Goal: Information Seeking & Learning: Check status

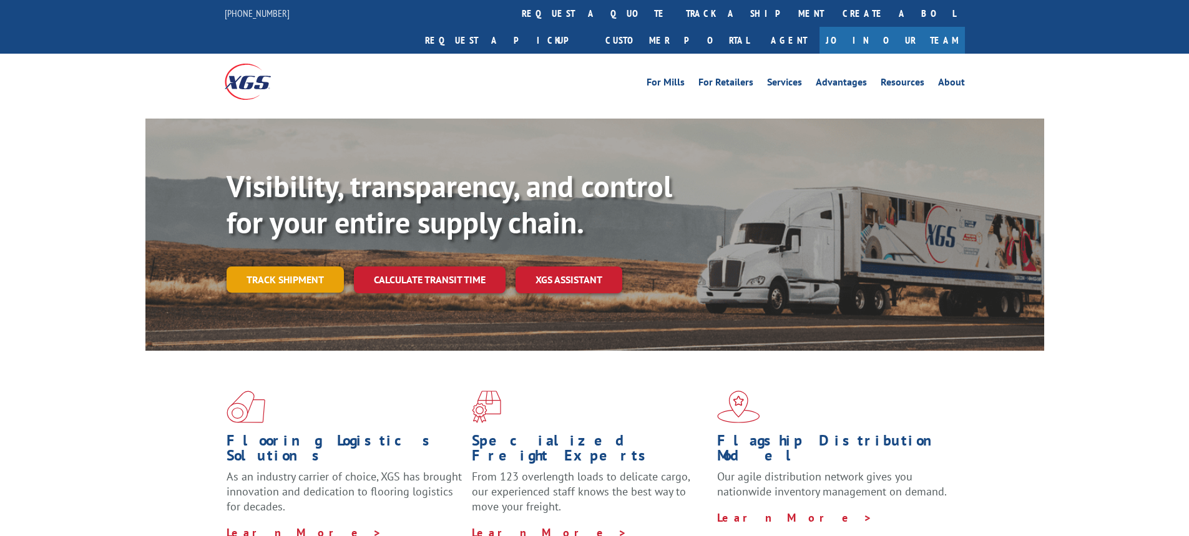
click at [288, 266] on link "Track shipment" at bounding box center [285, 279] width 117 height 26
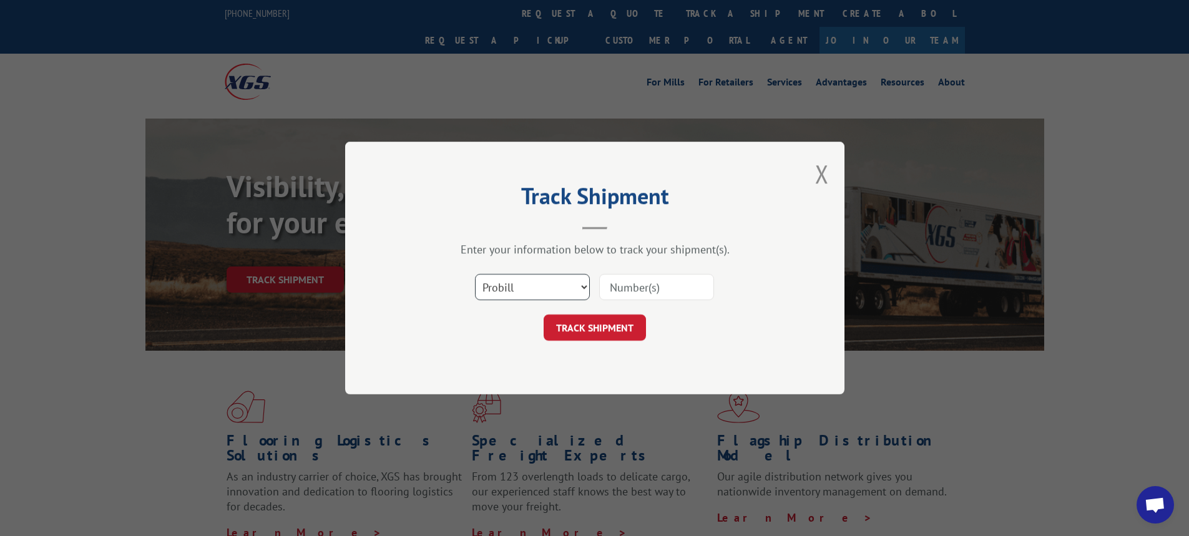
click at [587, 288] on select "Select category... Probill BOL PO" at bounding box center [532, 287] width 115 height 26
select select "bol"
click at [475, 274] on select "Select category... Probill BOL PO" at bounding box center [532, 287] width 115 height 26
click at [625, 285] on input at bounding box center [656, 287] width 115 height 26
type input "6100047245"
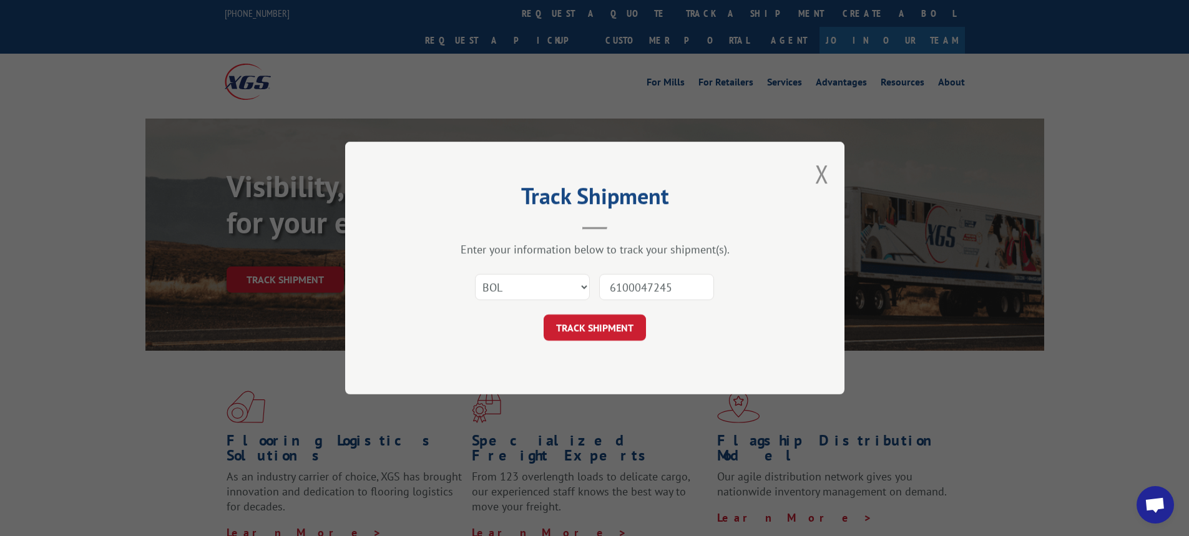
click button "TRACK SHIPMENT" at bounding box center [595, 328] width 102 height 26
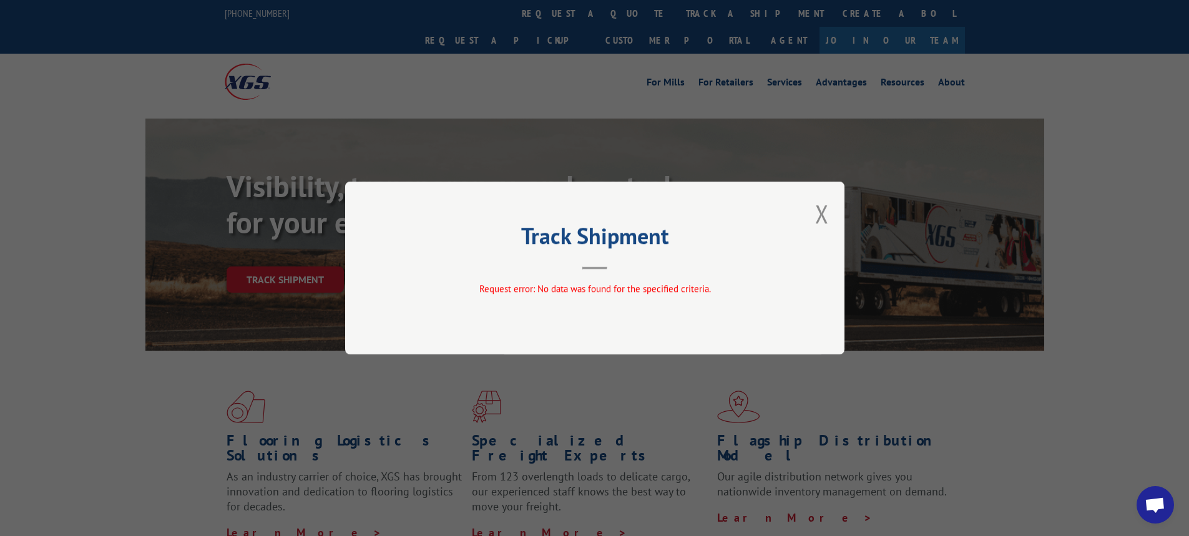
click at [839, 222] on div "Track Shipment Request error: No data was found for the specified criteria." at bounding box center [594, 268] width 499 height 173
click at [828, 222] on div "Track Shipment Request error: No data was found for the specified criteria." at bounding box center [594, 268] width 499 height 173
click at [827, 220] on button "Close modal" at bounding box center [822, 213] width 14 height 33
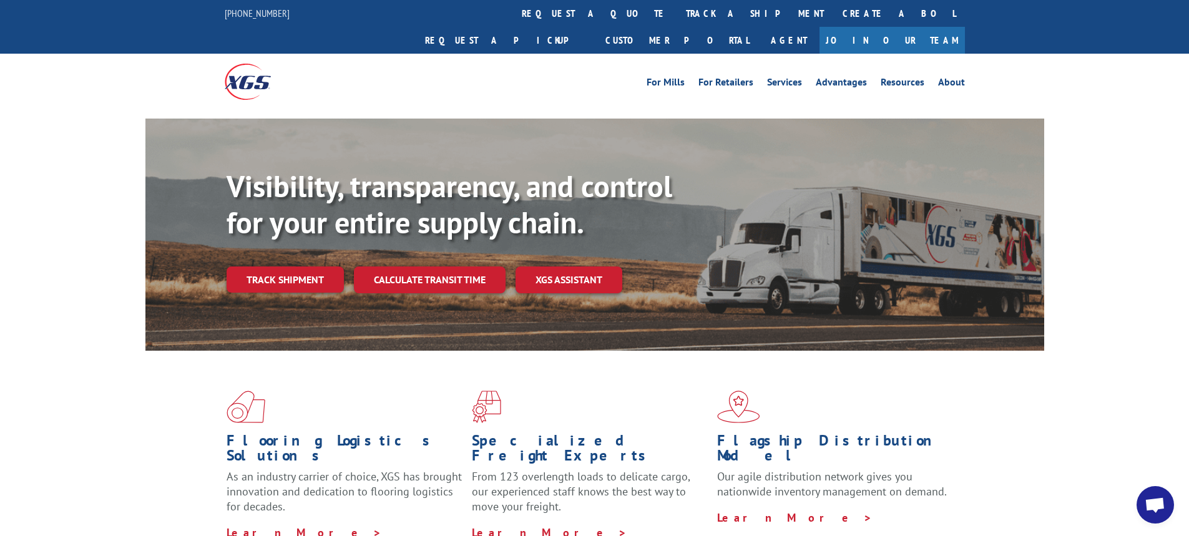
click at [289, 266] on link "Track shipment" at bounding box center [285, 279] width 117 height 26
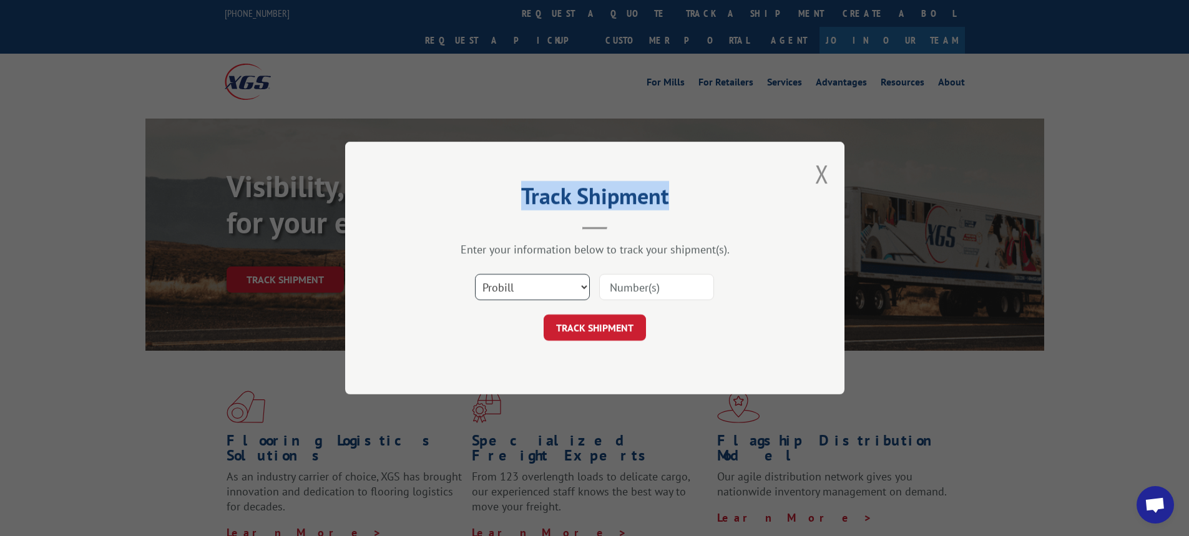
click at [587, 290] on select "Select category... Probill BOL PO" at bounding box center [532, 287] width 115 height 26
select select "bol"
click at [475, 274] on select "Select category... Probill BOL PO" at bounding box center [532, 287] width 115 height 26
click at [638, 276] on input at bounding box center [656, 287] width 115 height 26
type input "54395083"
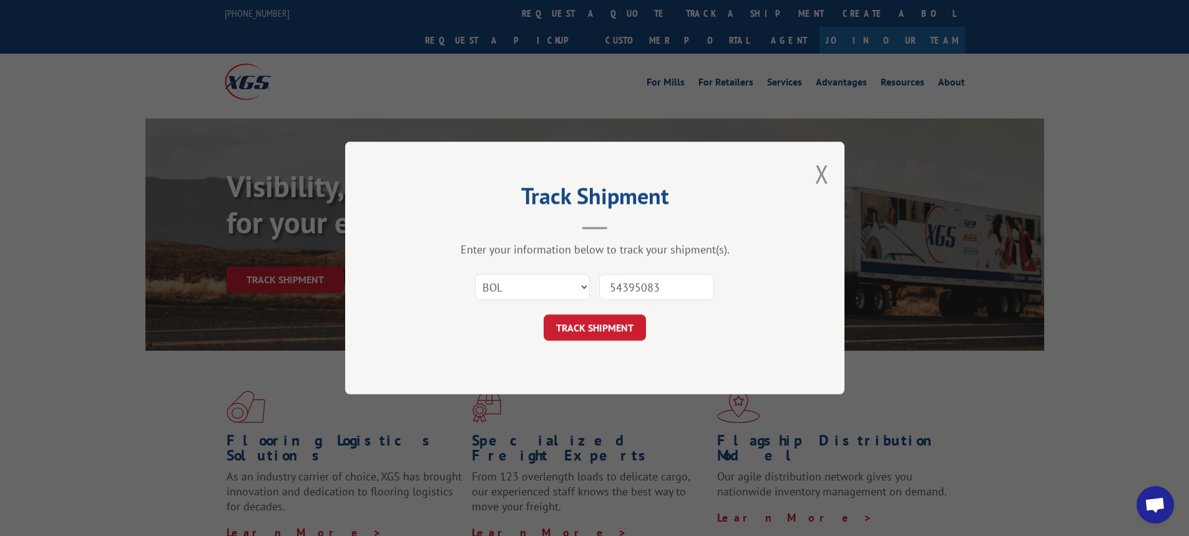
click button "TRACK SHIPMENT" at bounding box center [595, 328] width 102 height 26
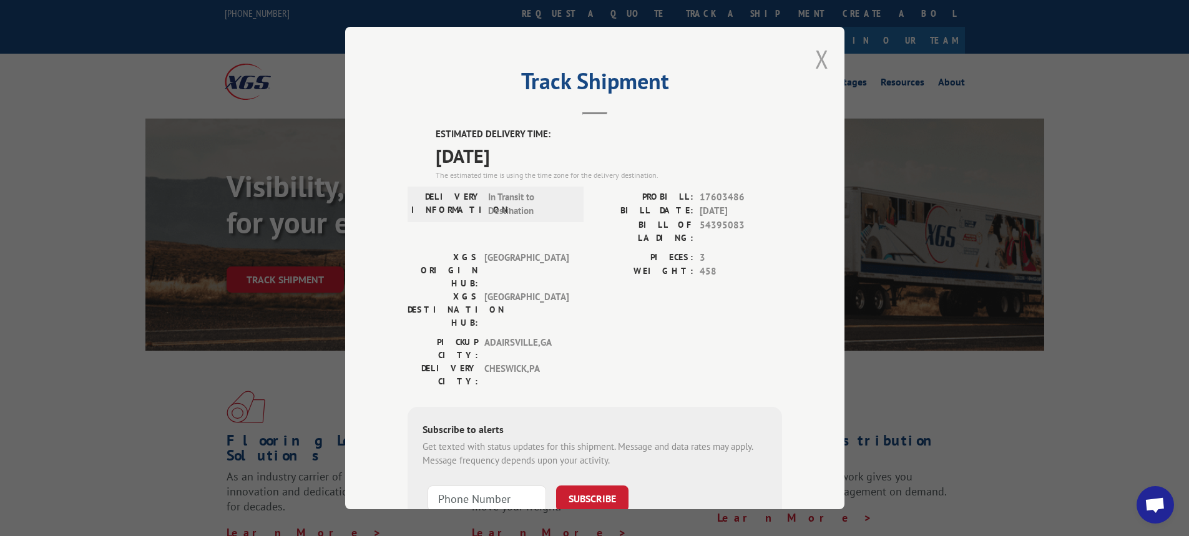
click at [815, 52] on button "Close modal" at bounding box center [822, 58] width 14 height 33
